Goal: Find contact information: Find contact information

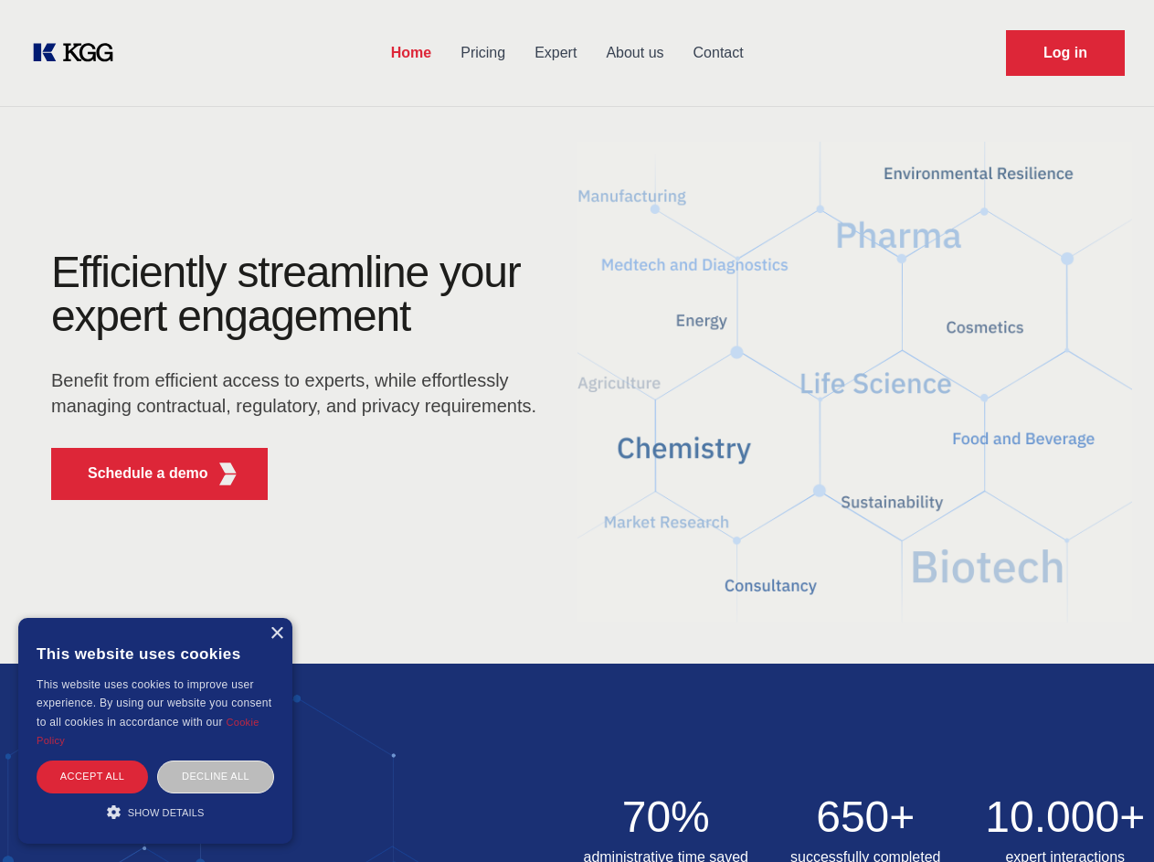
click at [577, 430] on div "Efficiently streamline your expert engagement Benefit from efficient access to …" at bounding box center [300, 382] width 556 height 264
click at [137, 473] on p "Schedule a demo" at bounding box center [148, 473] width 121 height 22
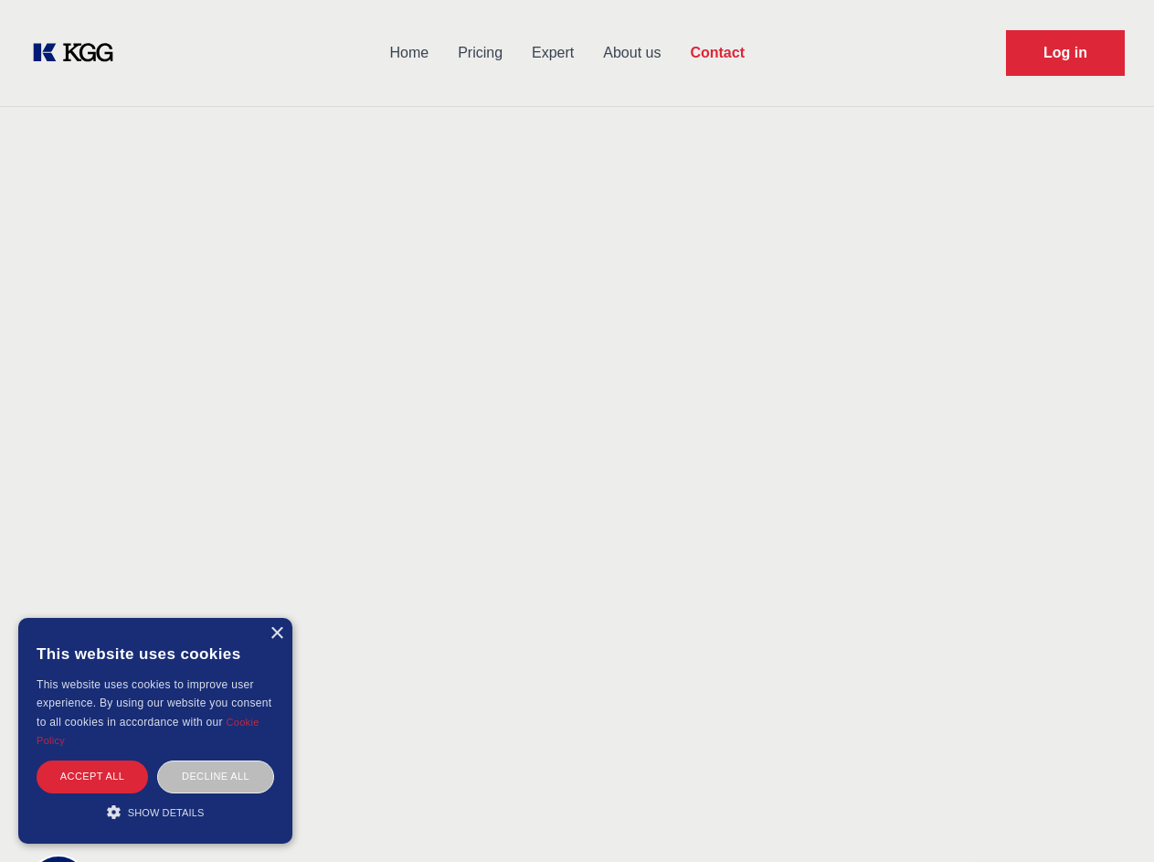
click at [276, 633] on div "× This website uses cookies This website uses cookies to improve user experienc…" at bounding box center [155, 731] width 274 height 226
click at [92, 776] on div "Accept all" at bounding box center [92, 776] width 111 height 32
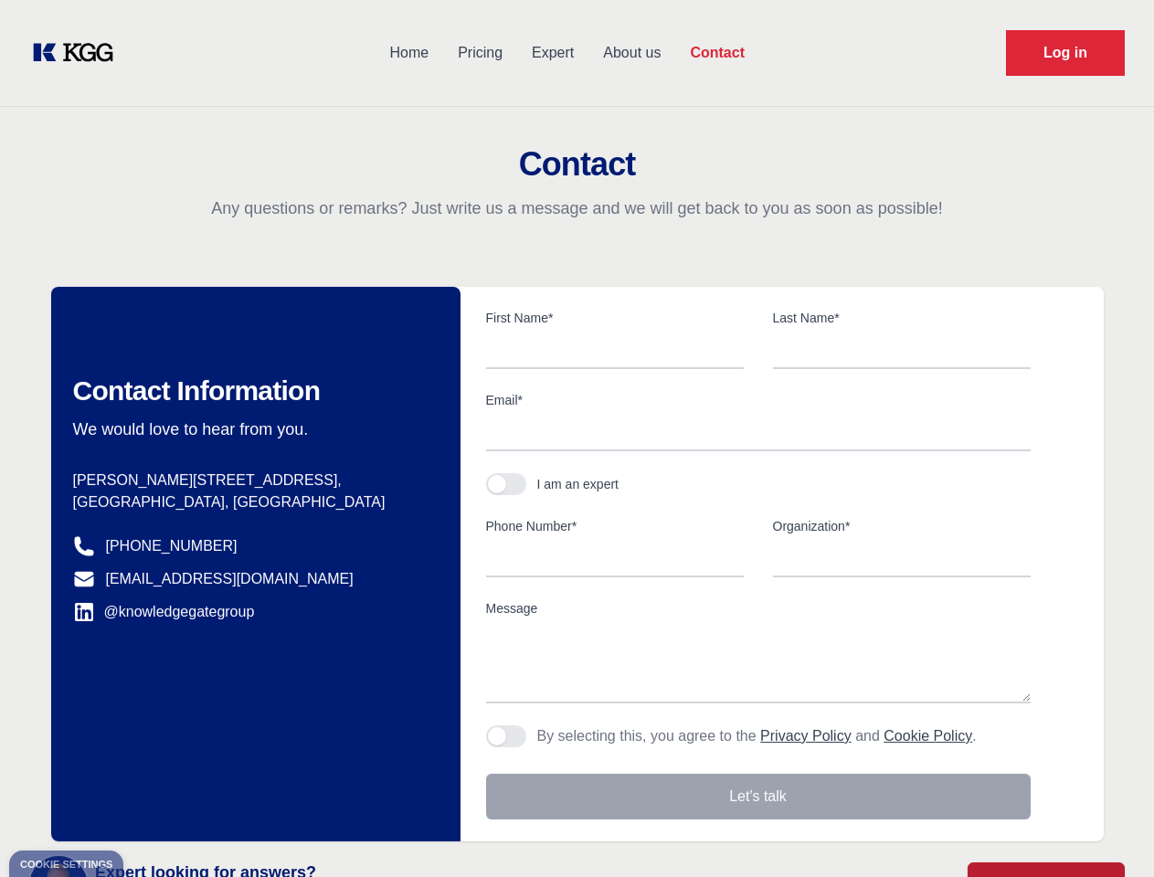
click at [216, 776] on div "Contact Information We would love to hear from you. Postal address [PERSON_NAME…" at bounding box center [255, 564] width 409 height 555
click at [155, 812] on main "Contact Any questions or remarks? Just write us a message and we will get back …" at bounding box center [577, 475] width 1154 height 951
